Goal: Navigation & Orientation: Find specific page/section

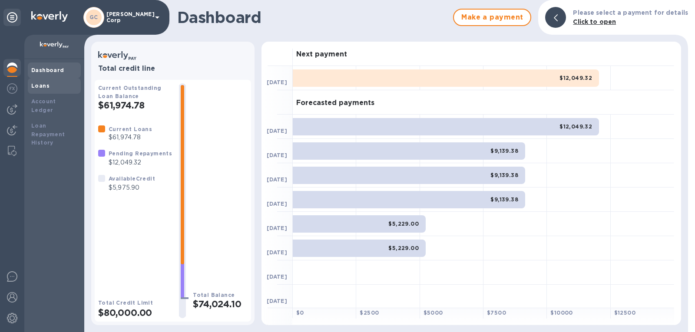
click at [56, 86] on div "Loans" at bounding box center [54, 86] width 46 height 9
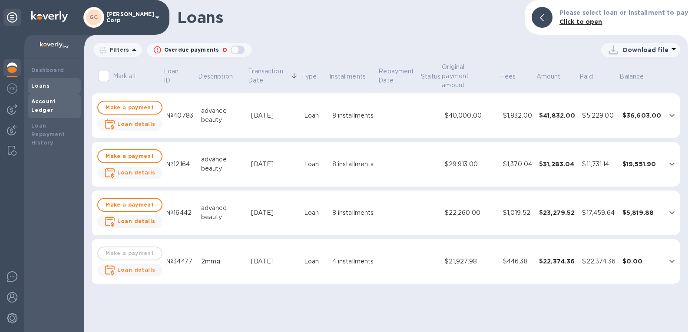
click at [56, 100] on b "Account Ledger" at bounding box center [43, 105] width 25 height 15
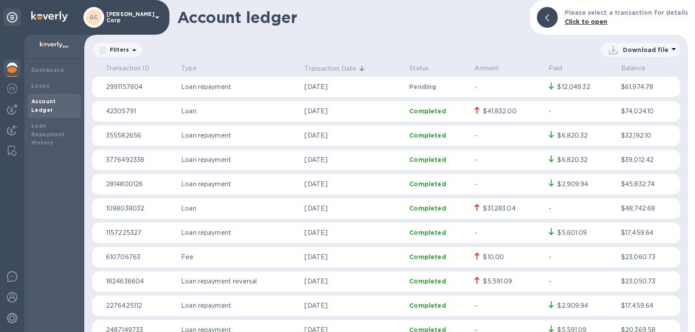
click at [59, 40] on div at bounding box center [54, 47] width 60 height 24
